Goal: Task Accomplishment & Management: Complete application form

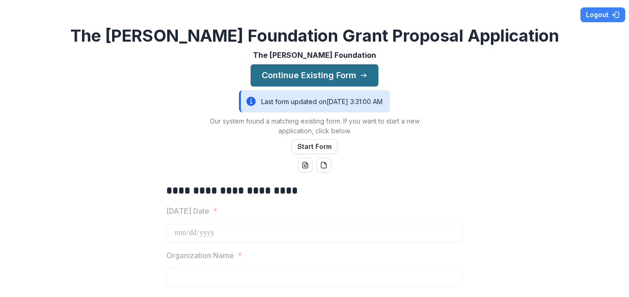
click at [299, 75] on button "Continue Existing Form" at bounding box center [315, 75] width 128 height 22
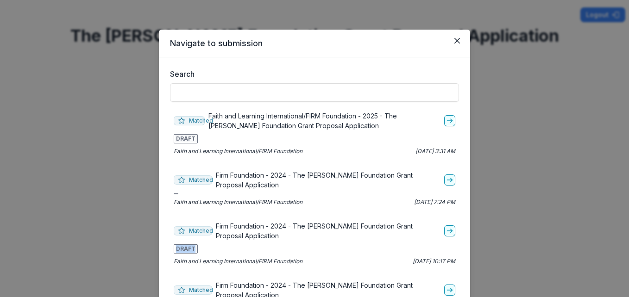
drag, startPoint x: 626, startPoint y: 223, endPoint x: 627, endPoint y: 245, distance: 22.7
click at [627, 245] on div "Navigate to submission Search Matched Faith and Learning International/FIRM Fou…" at bounding box center [314, 148] width 629 height 297
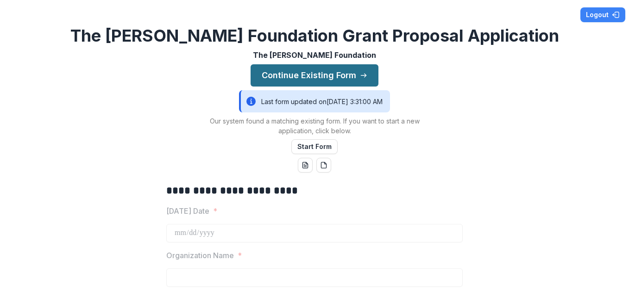
click at [361, 76] on line "button" at bounding box center [363, 76] width 5 height 0
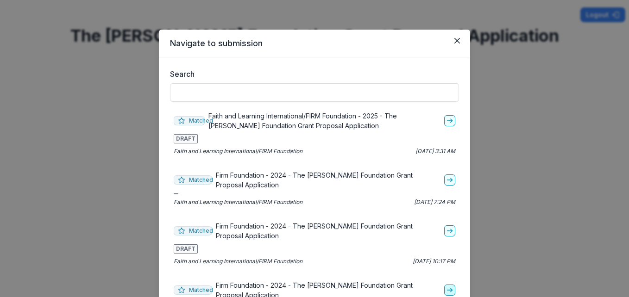
click at [447, 291] on icon "go-to" at bounding box center [449, 290] width 7 height 7
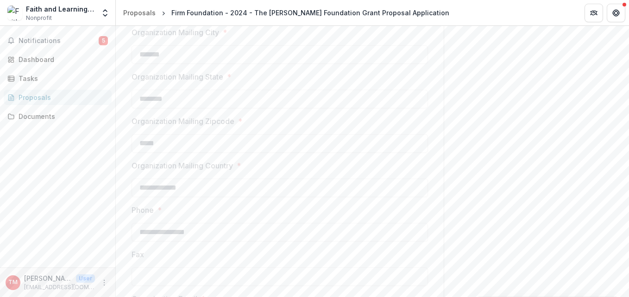
scroll to position [142, 0]
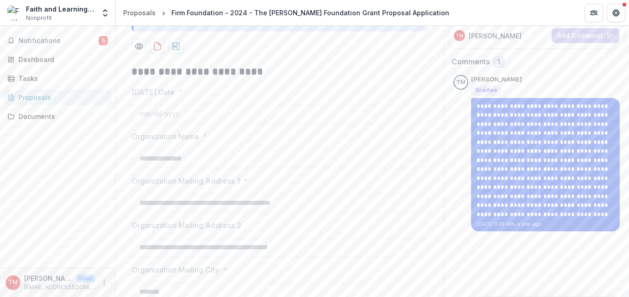
click at [444, 149] on div "**********" at bounding box center [536, 147] width 185 height 181
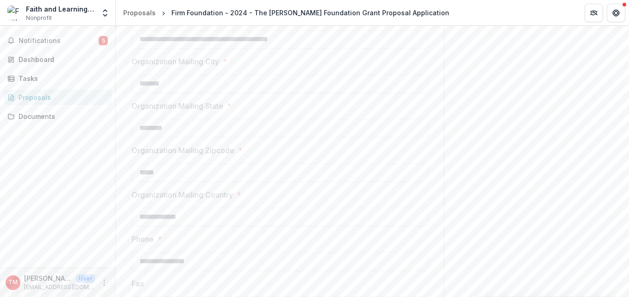
scroll to position [588, 0]
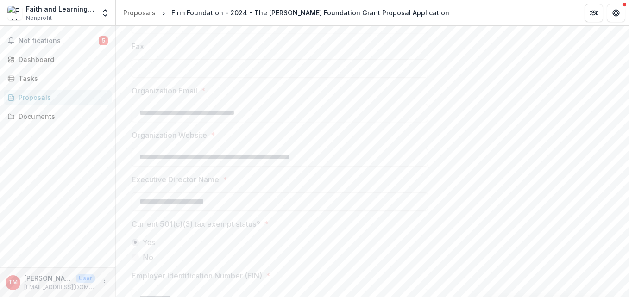
drag, startPoint x: 625, startPoint y: 126, endPoint x: 625, endPoint y: 113, distance: 12.5
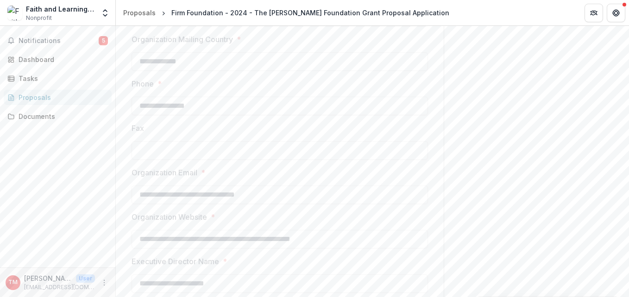
scroll to position [505, 0]
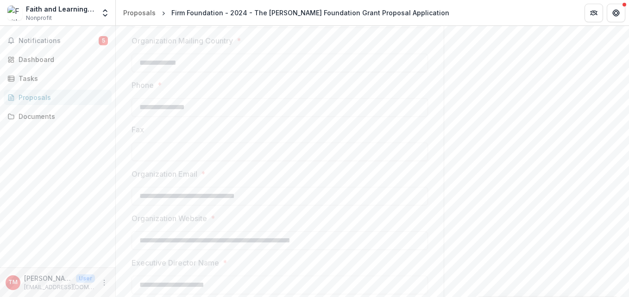
click at [91, 176] on div "Notifications 5 Dashboard Tasks Proposals Documents" at bounding box center [57, 147] width 115 height 242
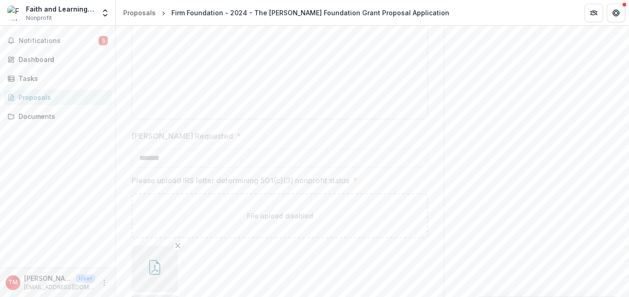
scroll to position [1132, 0]
click at [373, 152] on ul "FL-501c3.pdf" at bounding box center [280, 136] width 296 height 61
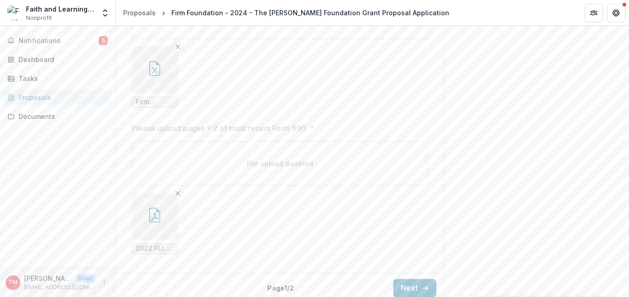
scroll to position [1517, 0]
click at [412, 282] on button "Next" at bounding box center [414, 282] width 43 height 19
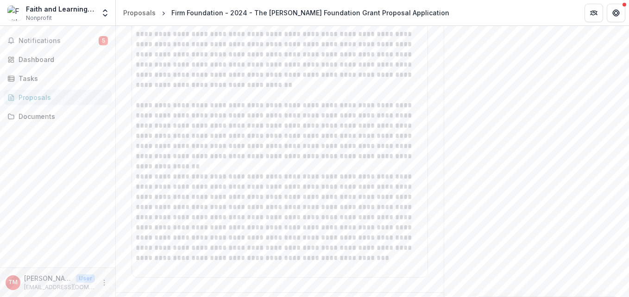
scroll to position [2425, 0]
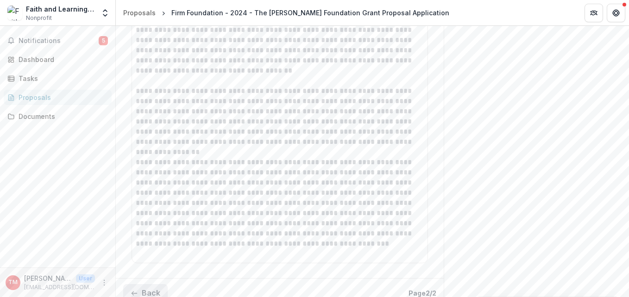
click at [151, 284] on button "Back" at bounding box center [145, 293] width 44 height 19
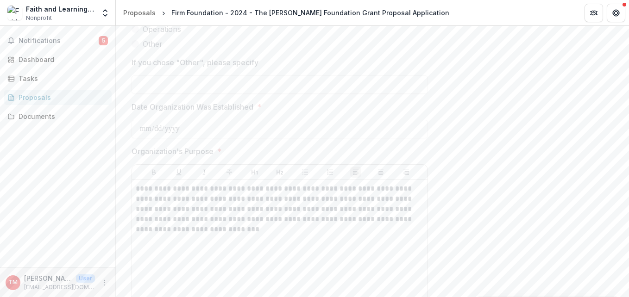
scroll to position [943, 0]
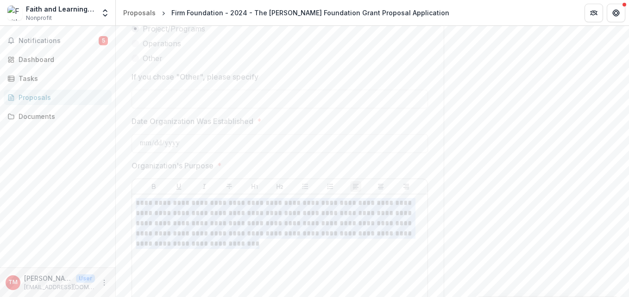
drag, startPoint x: 220, startPoint y: 245, endPoint x: 132, endPoint y: 203, distance: 97.6
click at [132, 203] on div "**********" at bounding box center [280, 268] width 296 height 146
copy p "**********"
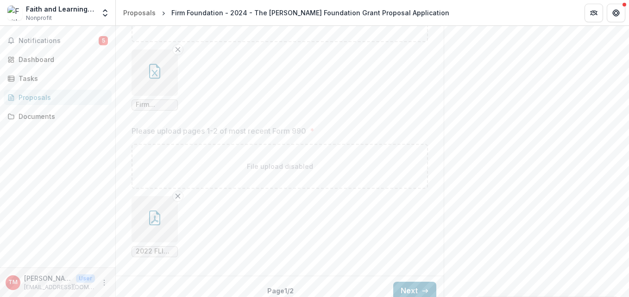
scroll to position [1517, 0]
click at [409, 285] on button "Next" at bounding box center [414, 282] width 43 height 19
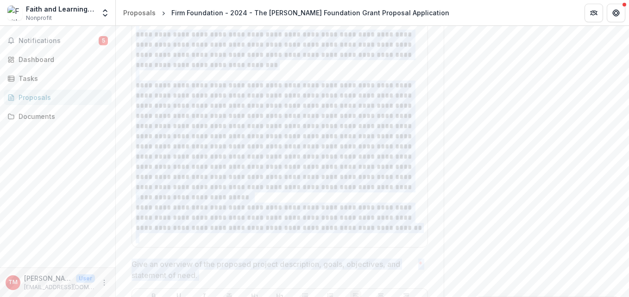
scroll to position [724, 0]
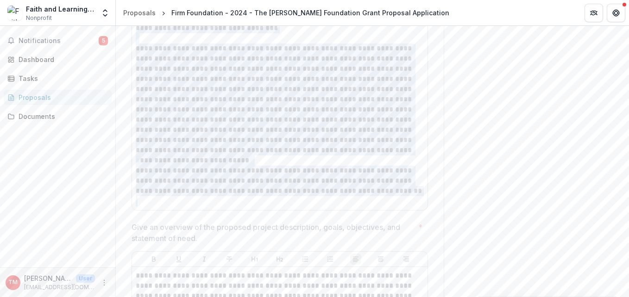
drag, startPoint x: 134, startPoint y: 170, endPoint x: 384, endPoint y: 199, distance: 251.8
copy div "**********"
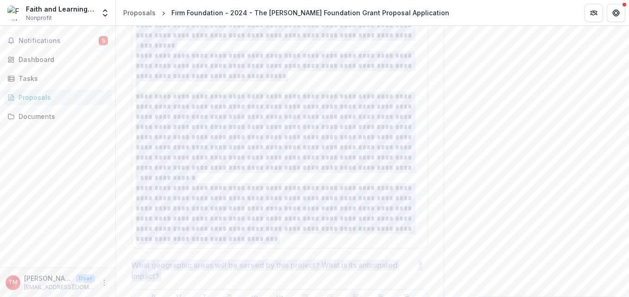
scroll to position [1273, 0]
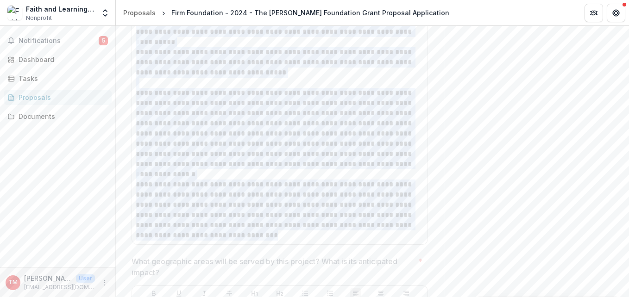
drag, startPoint x: 134, startPoint y: 149, endPoint x: 247, endPoint y: 240, distance: 145.3
copy div "**********"
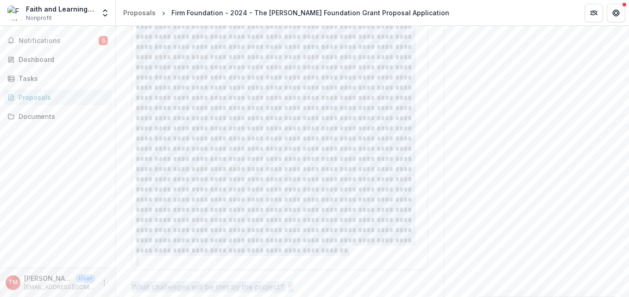
scroll to position [1646, 0]
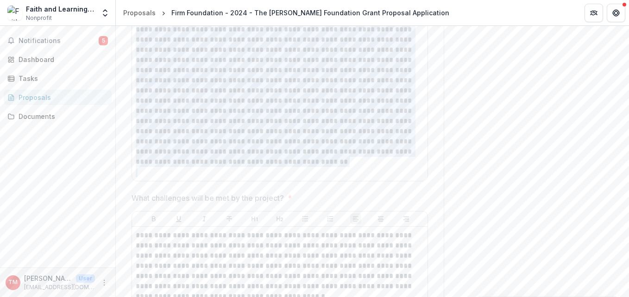
drag, startPoint x: 135, startPoint y: 131, endPoint x: 245, endPoint y: 172, distance: 116.8
click at [245, 172] on div "**********" at bounding box center [280, 55] width 288 height 245
copy div "**********"
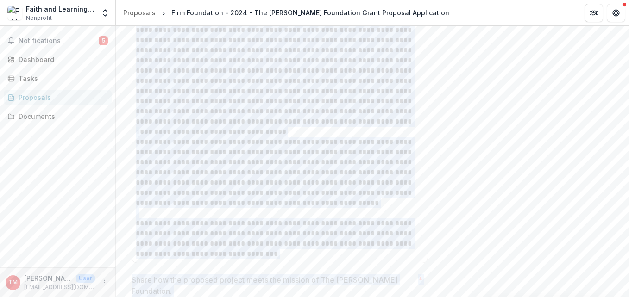
scroll to position [2059, 0]
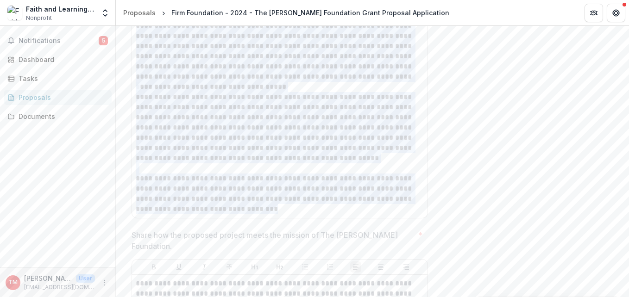
drag, startPoint x: 135, startPoint y: 95, endPoint x: 273, endPoint y: 205, distance: 176.4
click at [273, 205] on div "**********" at bounding box center [280, 15] width 288 height 397
copy div "**********"
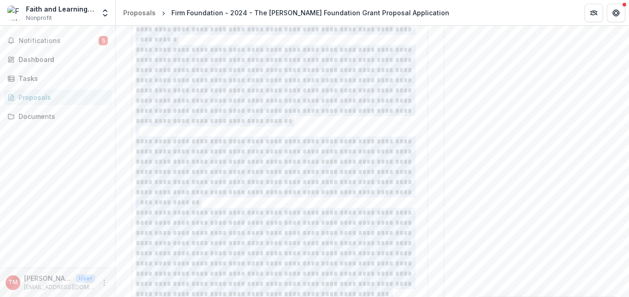
scroll to position [2425, 0]
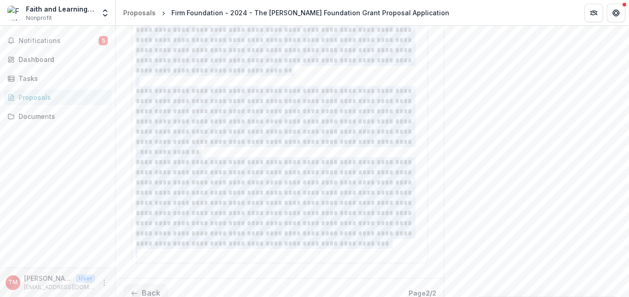
drag, startPoint x: 134, startPoint y: 110, endPoint x: 291, endPoint y: 252, distance: 210.9
click at [291, 252] on div "**********" at bounding box center [280, 86] width 296 height 354
copy div "**********"
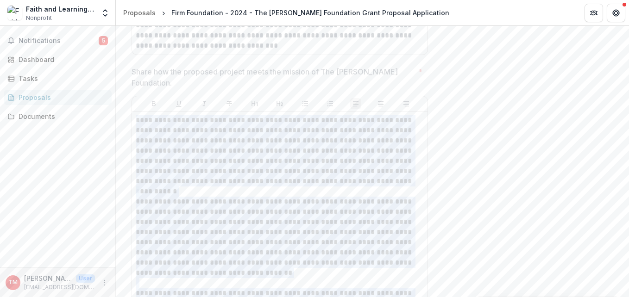
scroll to position [2218, 0]
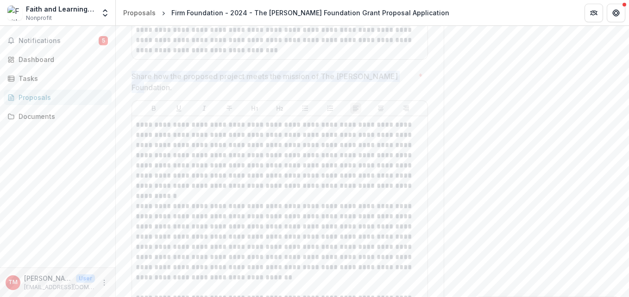
drag, startPoint x: 400, startPoint y: 78, endPoint x: 128, endPoint y: 76, distance: 271.9
copy p "Share how the proposed project meets the mission of The [PERSON_NAME] Foundation"
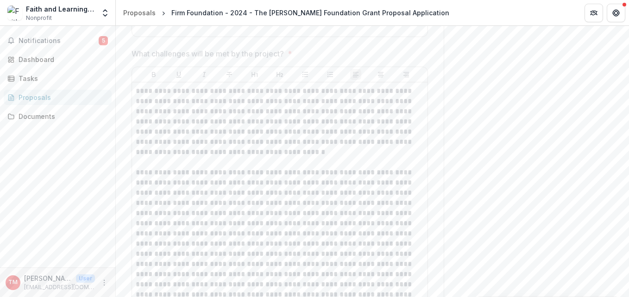
scroll to position [1786, 0]
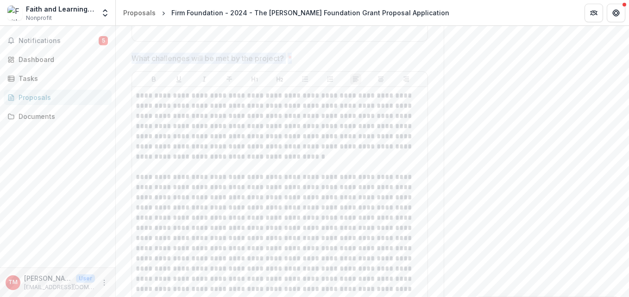
drag, startPoint x: 297, startPoint y: 57, endPoint x: 132, endPoint y: 59, distance: 165.8
click at [132, 59] on span "What challenges will be met by the project? *" at bounding box center [277, 58] width 291 height 11
copy span "What challenges will be met by the project? *"
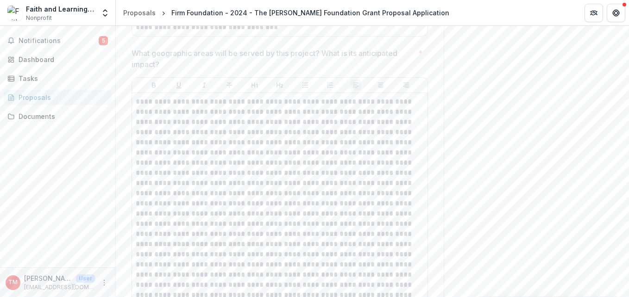
scroll to position [1473, 0]
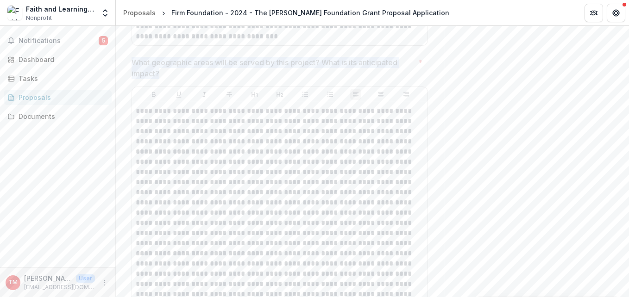
drag, startPoint x: 161, startPoint y: 74, endPoint x: 130, endPoint y: 63, distance: 33.1
click at [132, 63] on p "What geographic areas will be served by this project? What is its anticipated i…" at bounding box center [273, 68] width 283 height 22
copy p "What geographic areas will be served by this project? What is its anticipated i…"
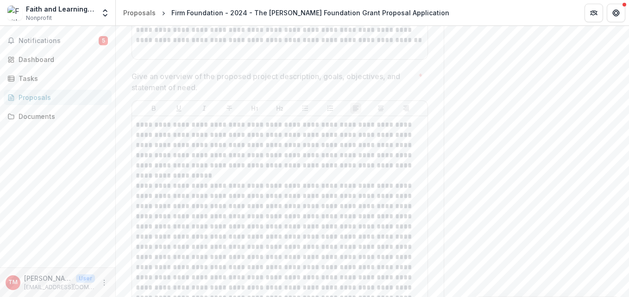
scroll to position [869, 0]
drag, startPoint x: 201, startPoint y: 94, endPoint x: 125, endPoint y: 84, distance: 76.1
copy p "Give an overview of the proposed project description, goals, objectives, and st…"
drag, startPoint x: 626, startPoint y: 123, endPoint x: 612, endPoint y: 125, distance: 13.6
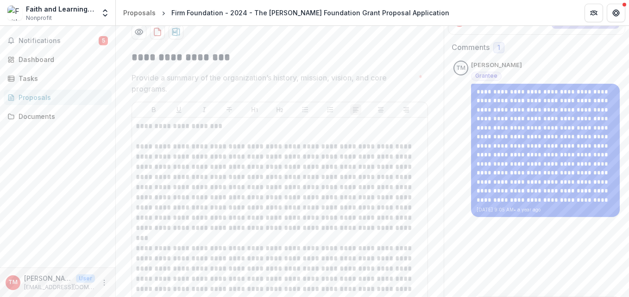
scroll to position [152, 0]
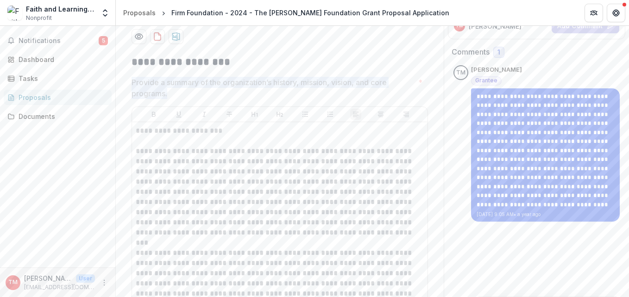
drag, startPoint x: 176, startPoint y: 92, endPoint x: 129, endPoint y: 84, distance: 47.9
